Goal: Browse casually

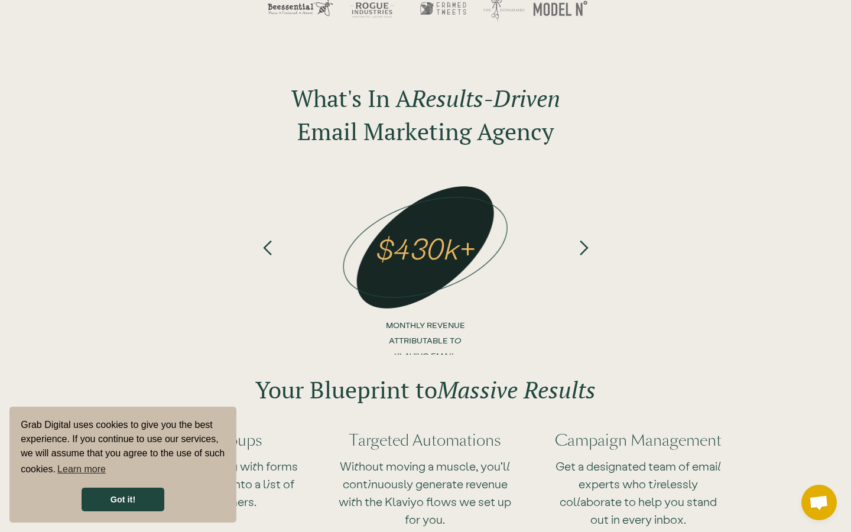
scroll to position [123, 0]
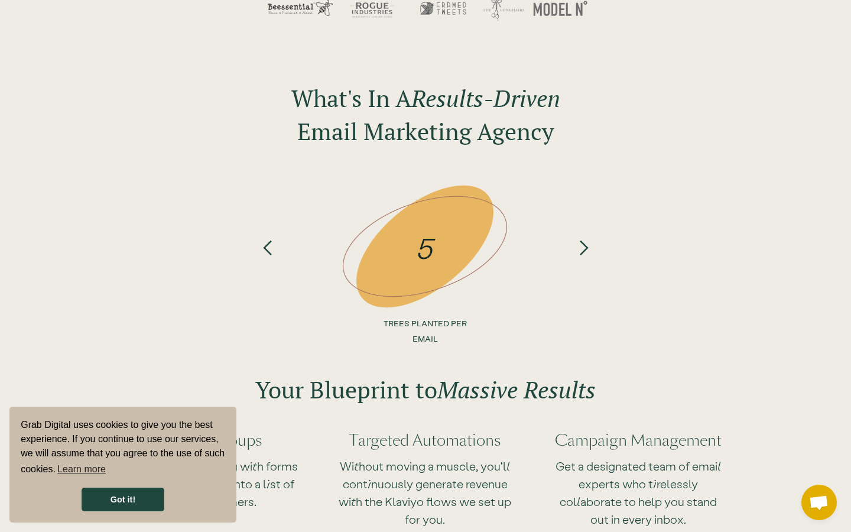
scroll to position [123, 0]
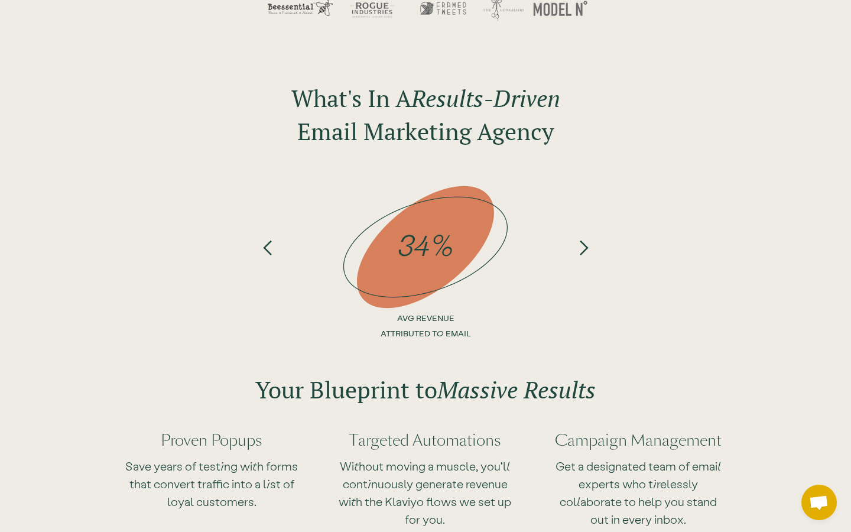
scroll to position [123, 0]
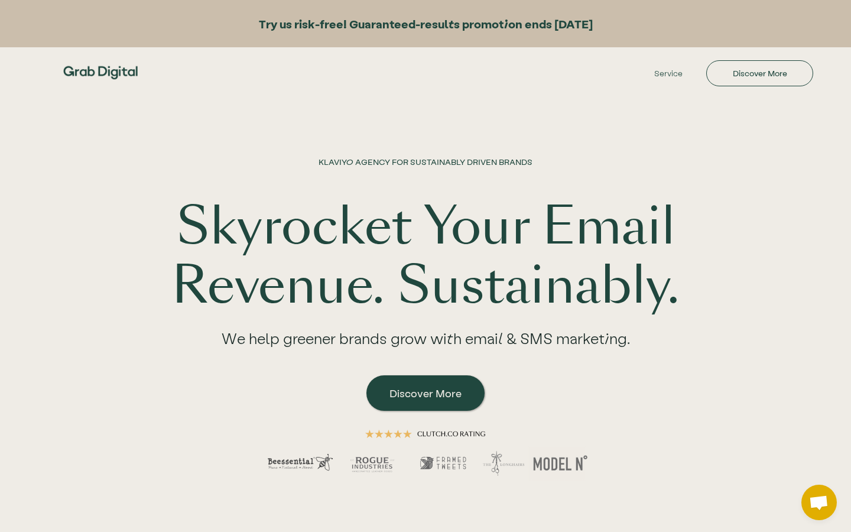
scroll to position [123, 0]
